Goal: Task Accomplishment & Management: Use online tool/utility

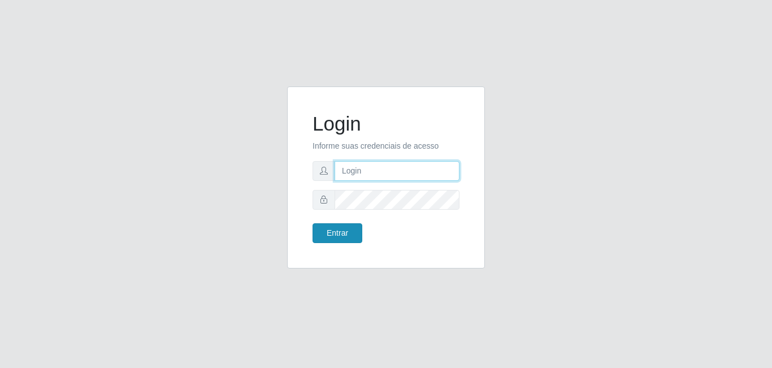
type input "[EMAIL_ADDRESS][DOMAIN_NAME]"
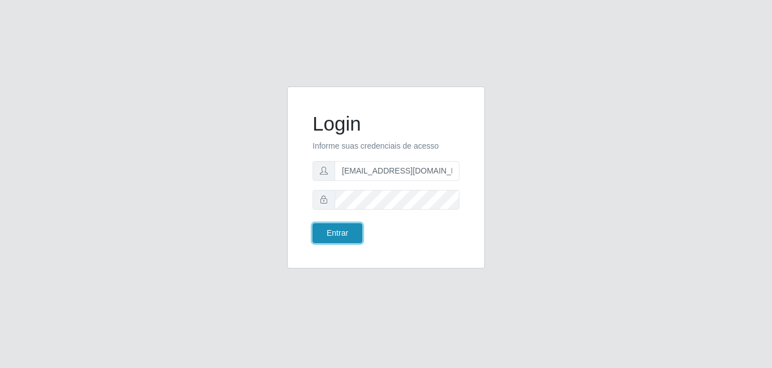
click at [343, 231] on button "Entrar" at bounding box center [338, 233] width 50 height 20
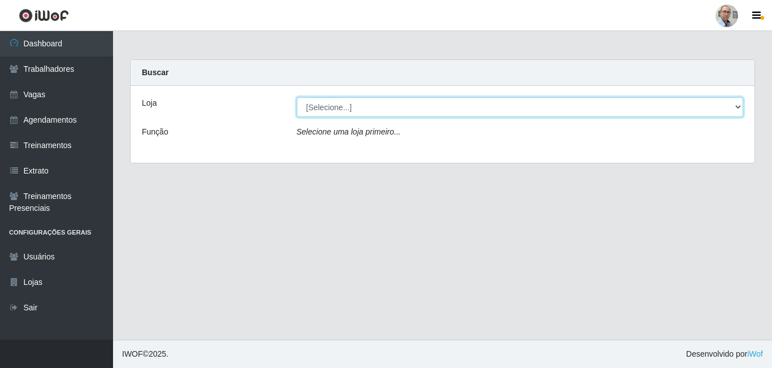
click at [738, 104] on select "[Selecione...] Mar Vermelho - Loja 04" at bounding box center [520, 107] width 447 height 20
select select "251"
click at [297, 97] on select "[Selecione...] Mar Vermelho - Loja 04" at bounding box center [520, 107] width 447 height 20
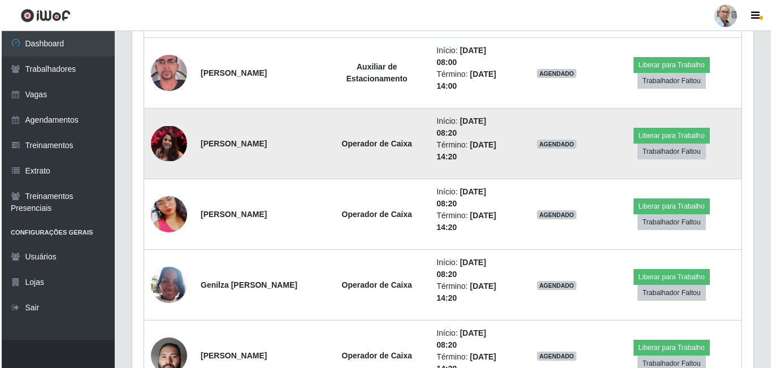
scroll to position [509, 0]
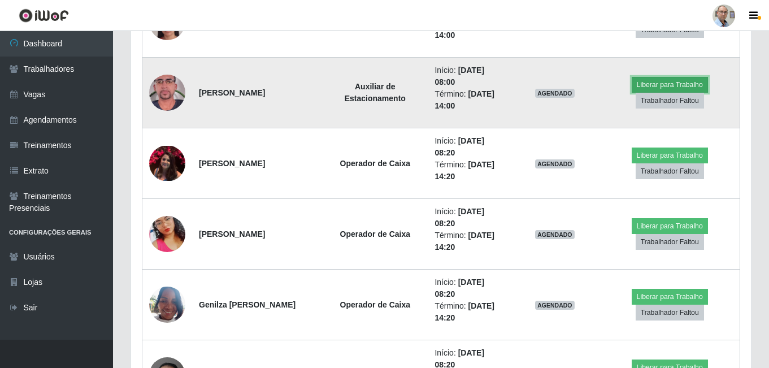
click at [661, 84] on button "Liberar para Trabalho" at bounding box center [670, 85] width 76 height 16
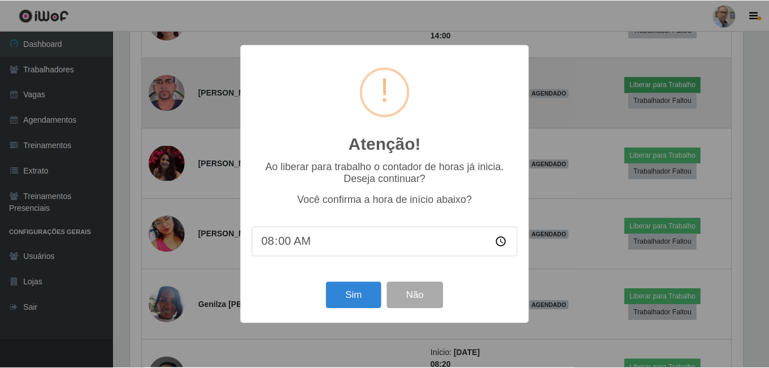
scroll to position [235, 615]
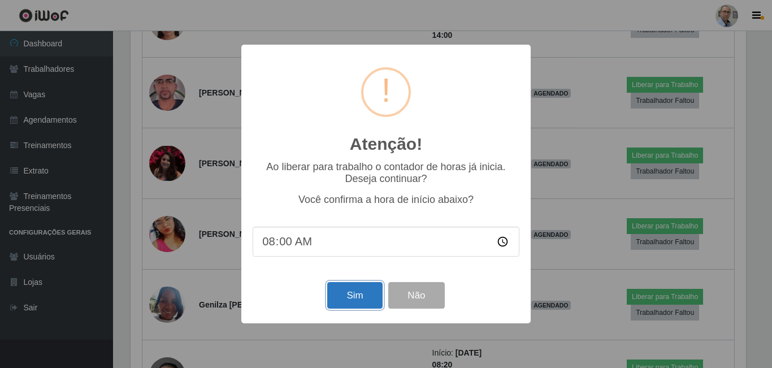
click at [357, 297] on button "Sim" at bounding box center [354, 295] width 55 height 27
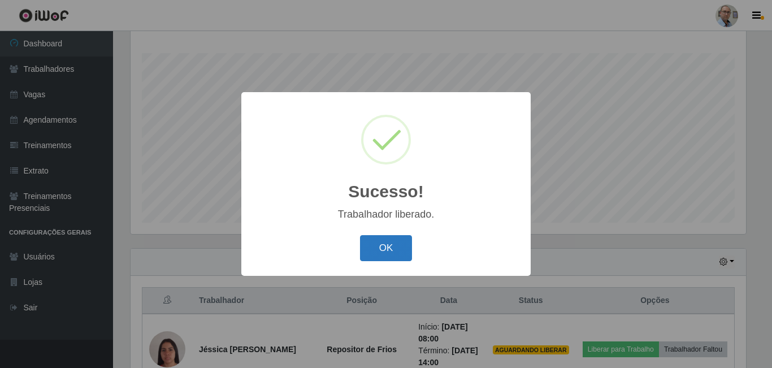
click at [379, 249] on button "OK" at bounding box center [386, 248] width 53 height 27
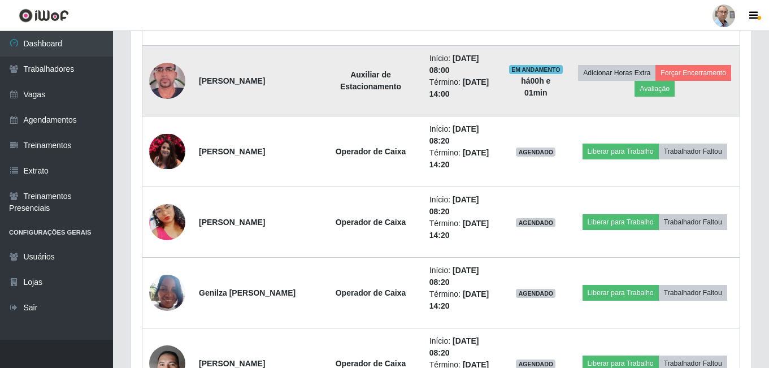
scroll to position [577, 0]
